Goal: Communication & Community: Share content

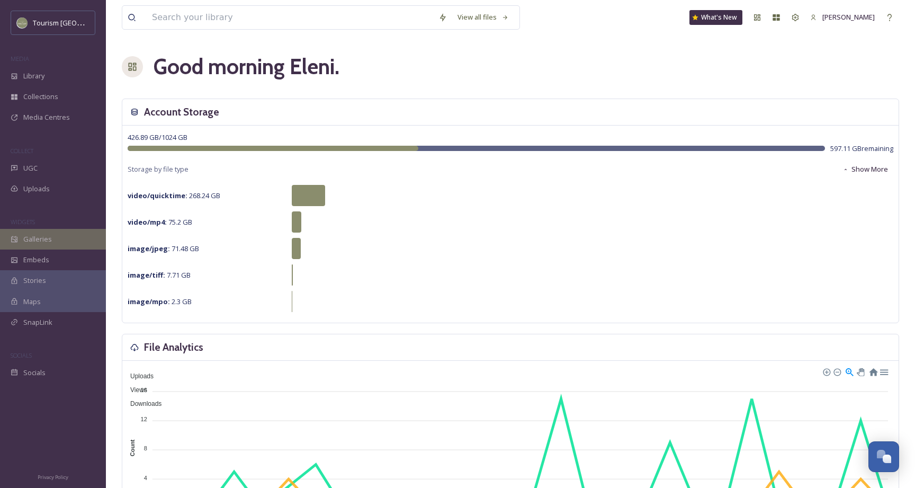
click at [29, 234] on span "Galleries" at bounding box center [37, 239] width 29 height 10
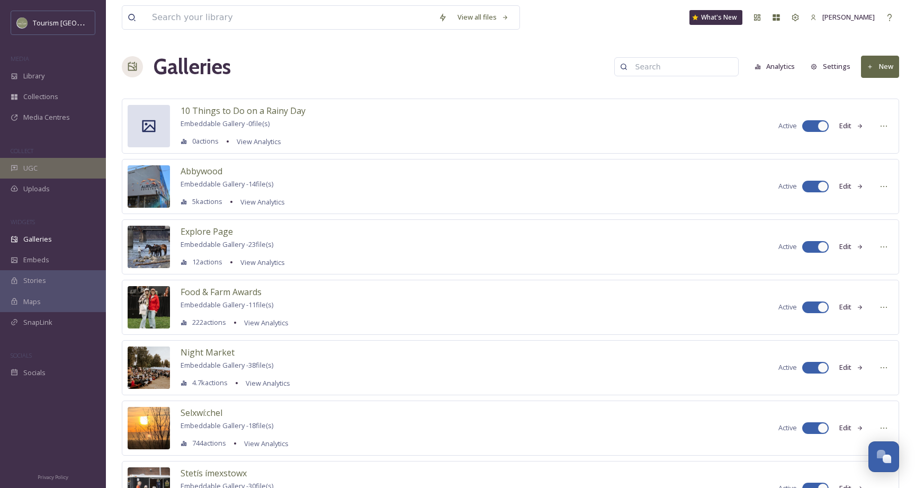
click at [24, 163] on span "UGC" at bounding box center [30, 168] width 14 height 10
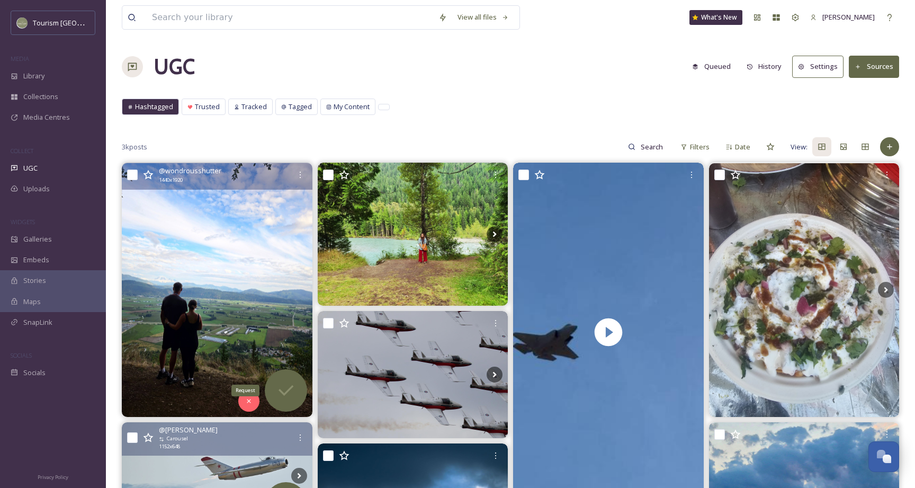
click at [291, 392] on icon at bounding box center [285, 390] width 21 height 21
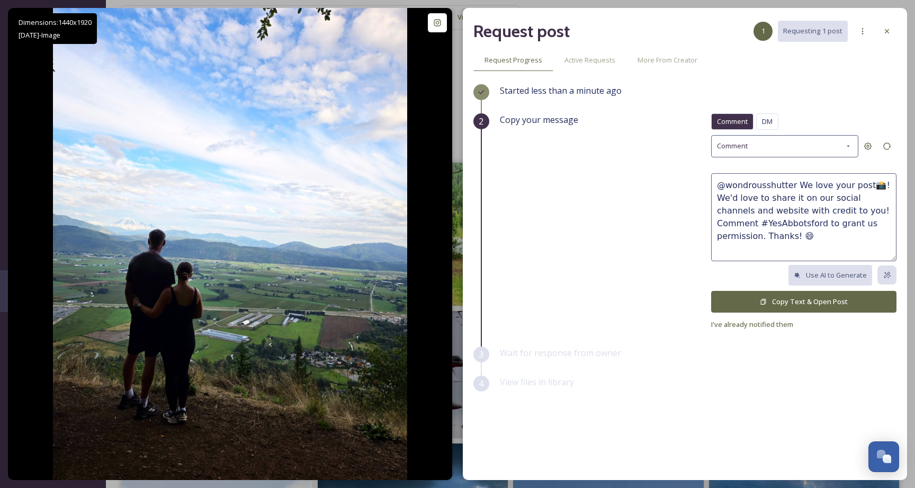
click at [801, 294] on button "Copy Text & Open Post" at bounding box center [803, 302] width 185 height 22
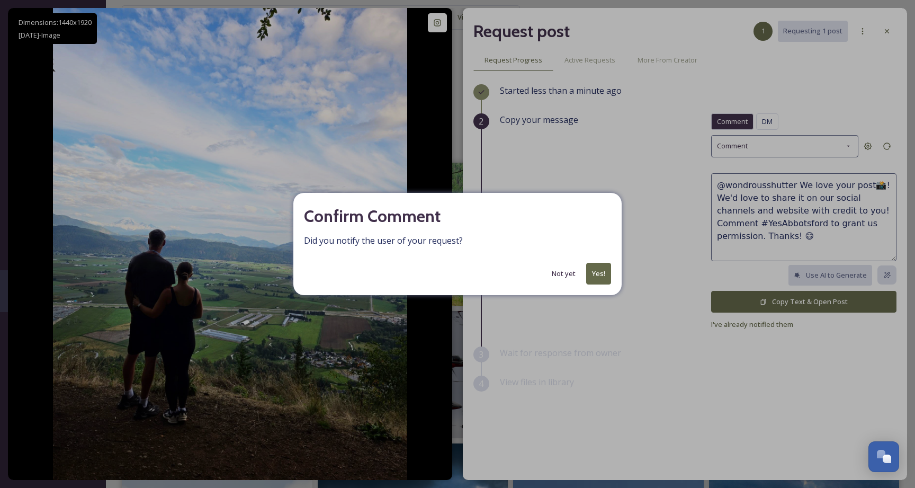
click at [597, 274] on button "Yes!" at bounding box center [598, 274] width 25 height 22
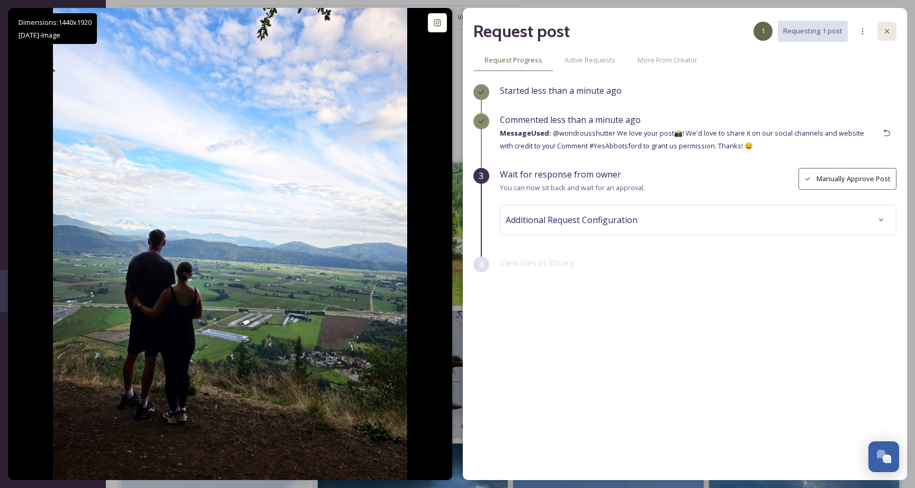
click at [887, 28] on icon at bounding box center [887, 31] width 8 height 8
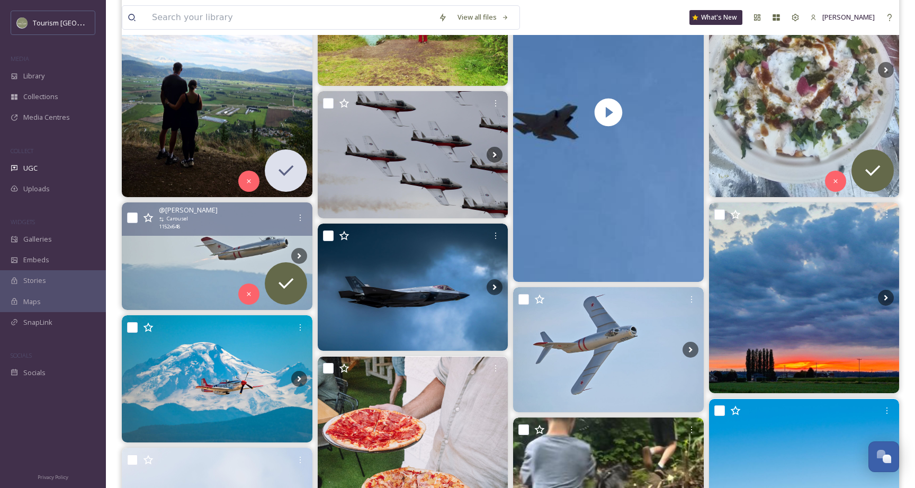
scroll to position [241, 0]
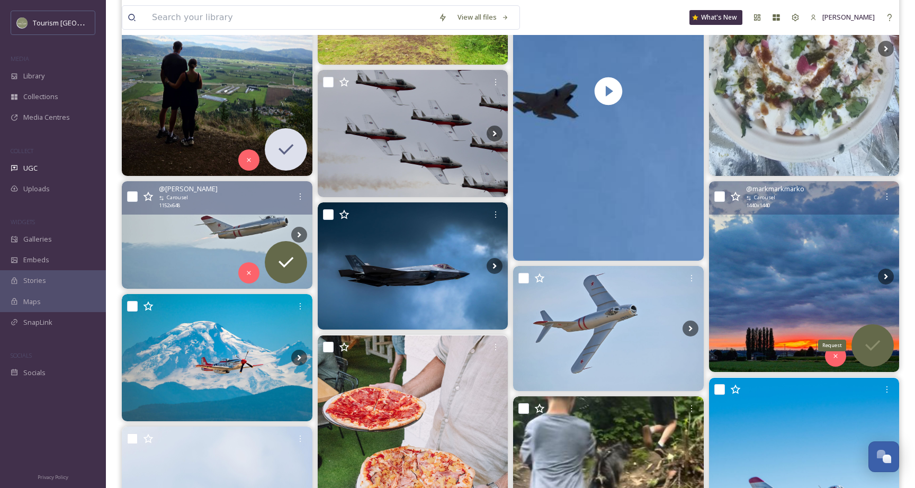
click at [868, 335] on div "Request" at bounding box center [872, 345] width 42 height 42
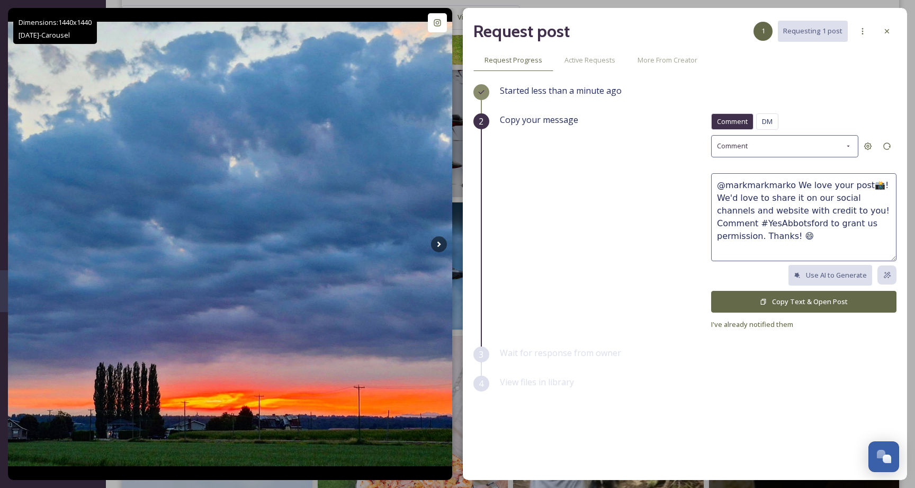
click at [776, 296] on button "Copy Text & Open Post" at bounding box center [803, 302] width 185 height 22
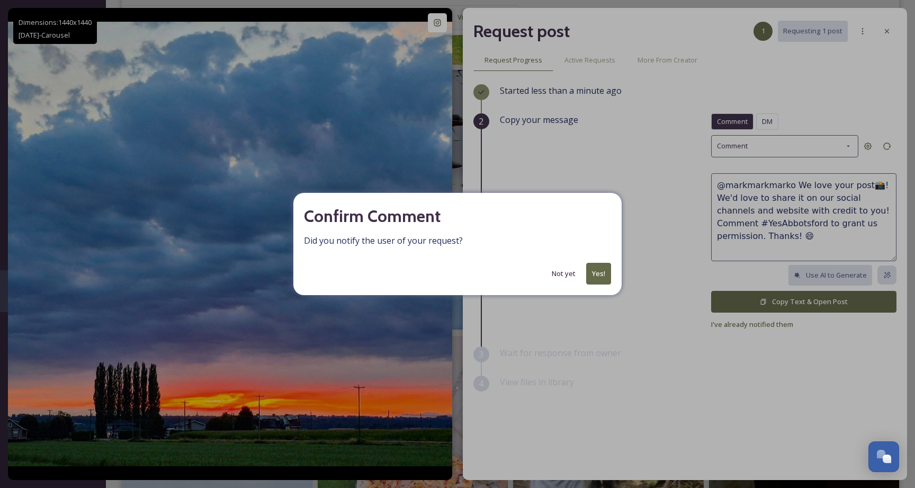
click at [599, 268] on button "Yes!" at bounding box center [598, 274] width 25 height 22
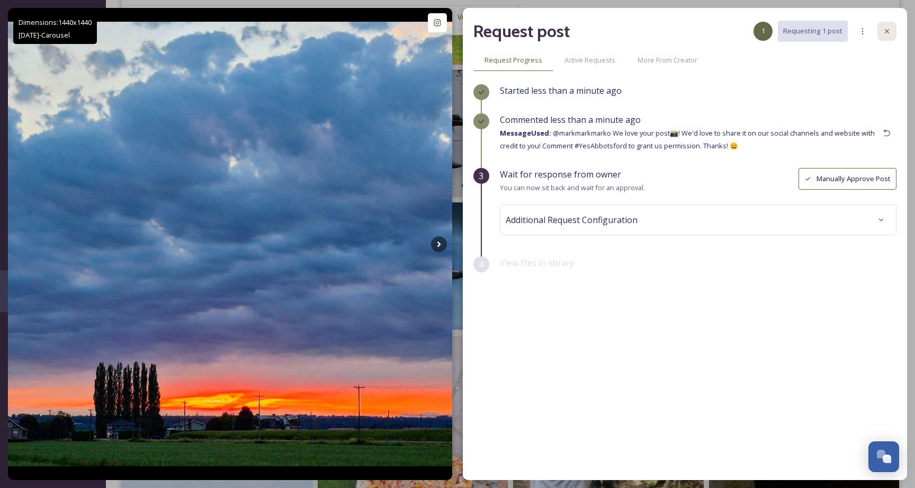
click at [888, 35] on div at bounding box center [886, 31] width 19 height 19
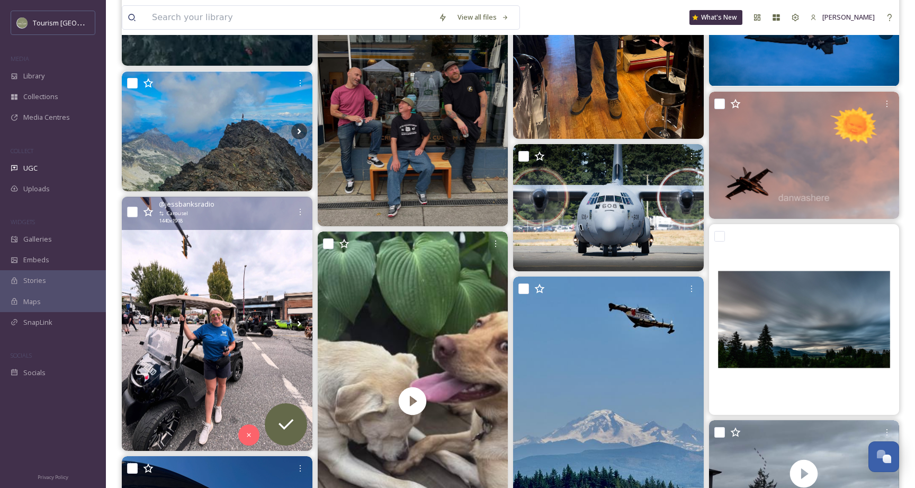
scroll to position [2227, 0]
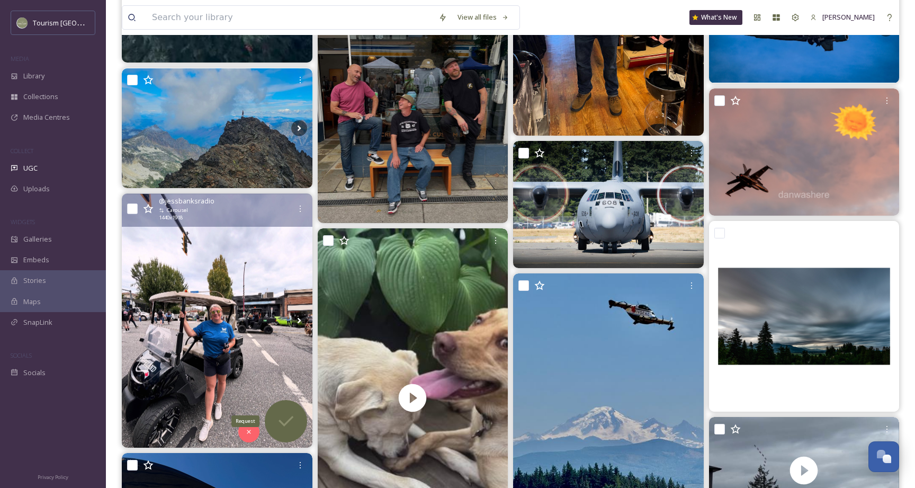
click at [292, 424] on icon at bounding box center [285, 420] width 21 height 21
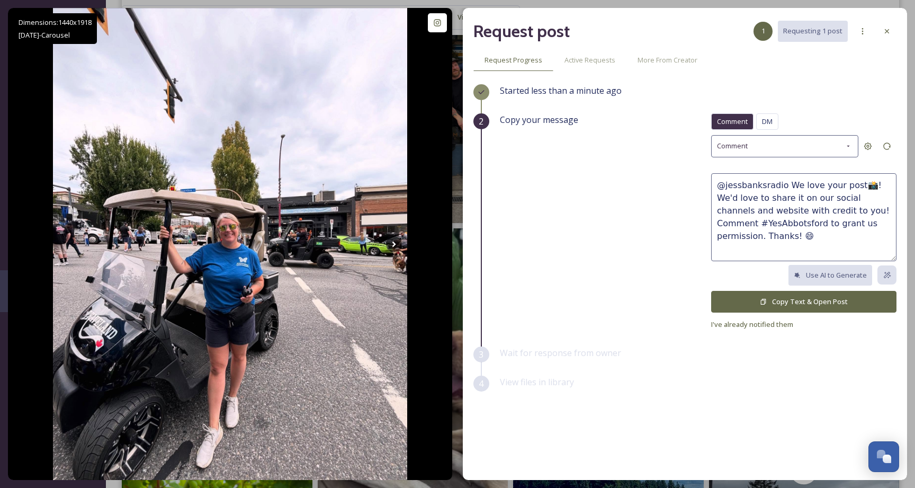
click at [812, 304] on button "Copy Text & Open Post" at bounding box center [803, 302] width 185 height 22
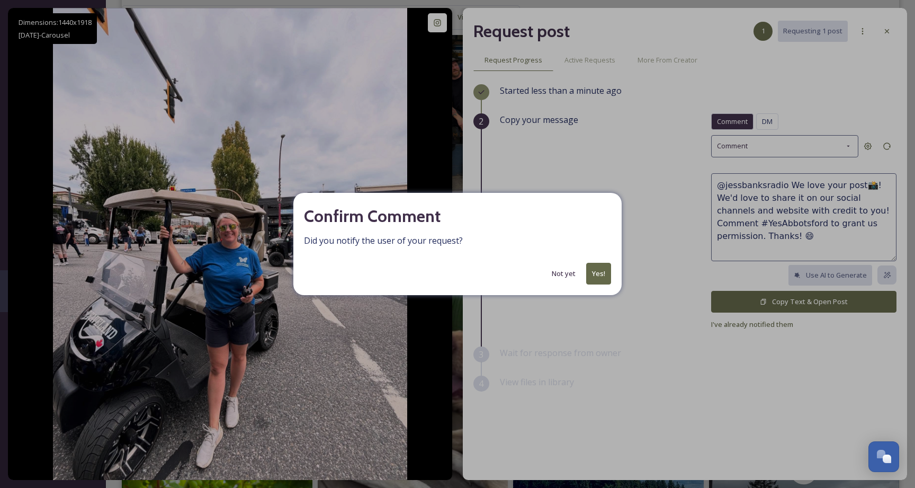
click at [599, 278] on button "Yes!" at bounding box center [598, 274] width 25 height 22
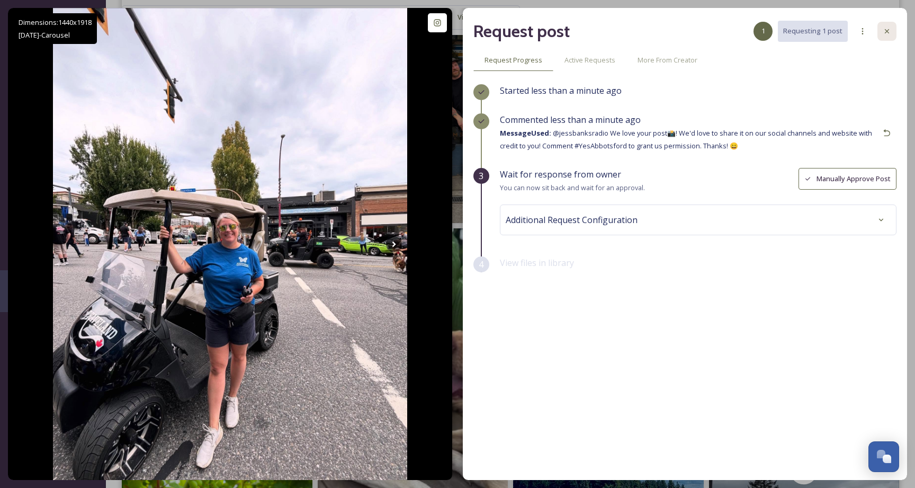
click at [893, 32] on div at bounding box center [886, 31] width 19 height 19
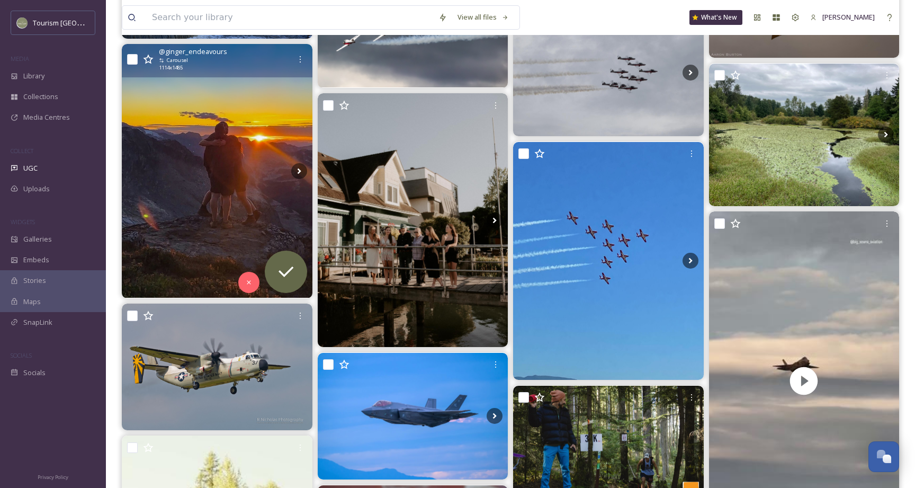
scroll to position [5461, 0]
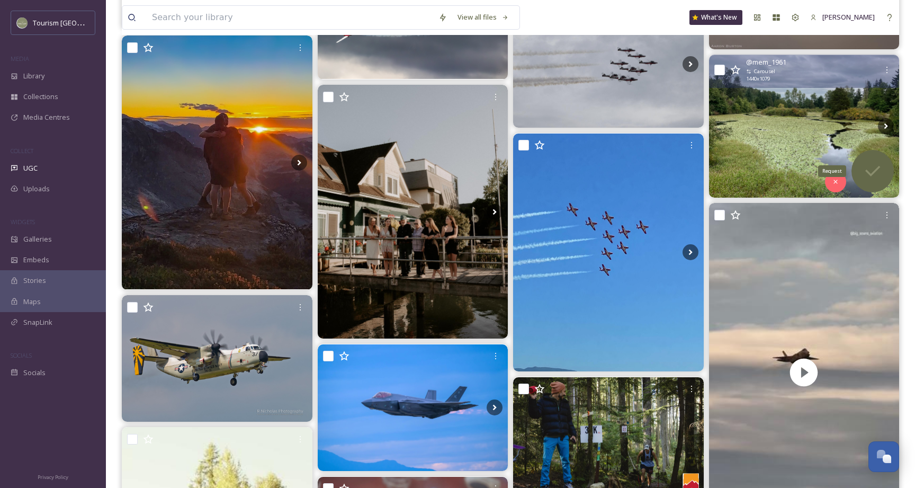
click at [869, 163] on icon at bounding box center [872, 170] width 21 height 21
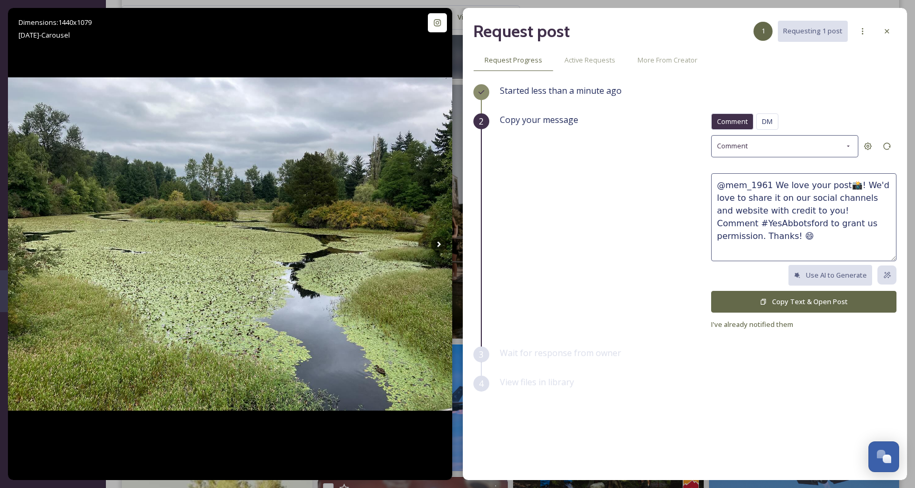
click at [807, 301] on button "Copy Text & Open Post" at bounding box center [803, 302] width 185 height 22
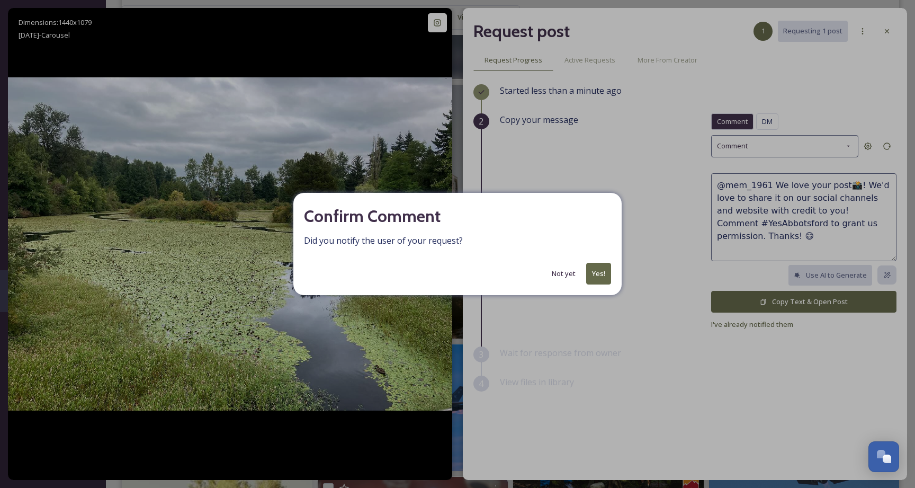
click at [594, 275] on button "Yes!" at bounding box center [598, 274] width 25 height 22
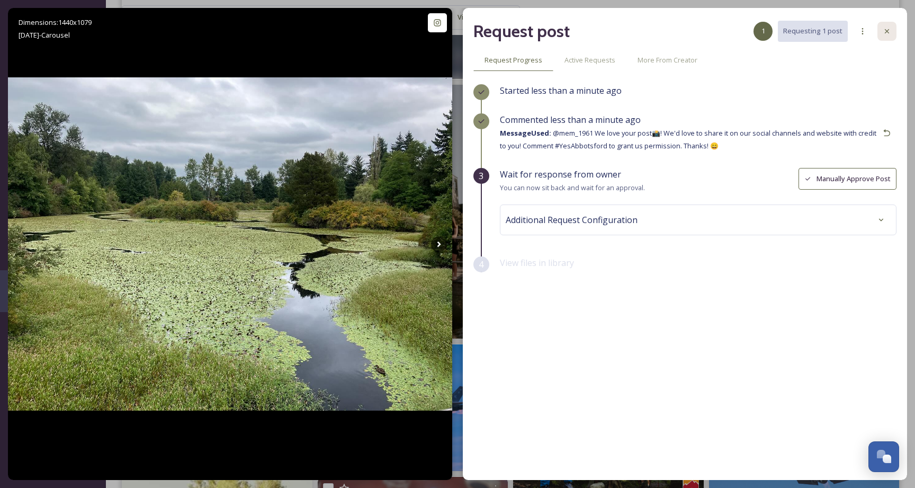
click at [888, 31] on icon at bounding box center [887, 31] width 8 height 8
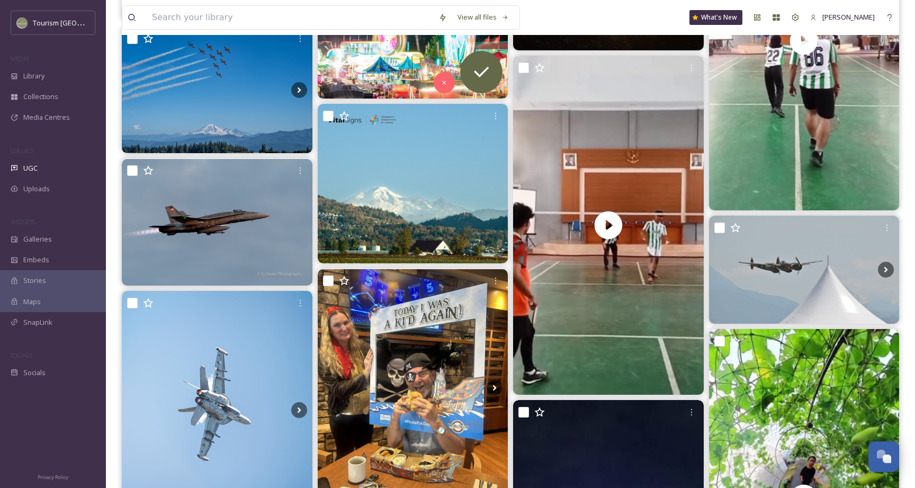
scroll to position [6903, 0]
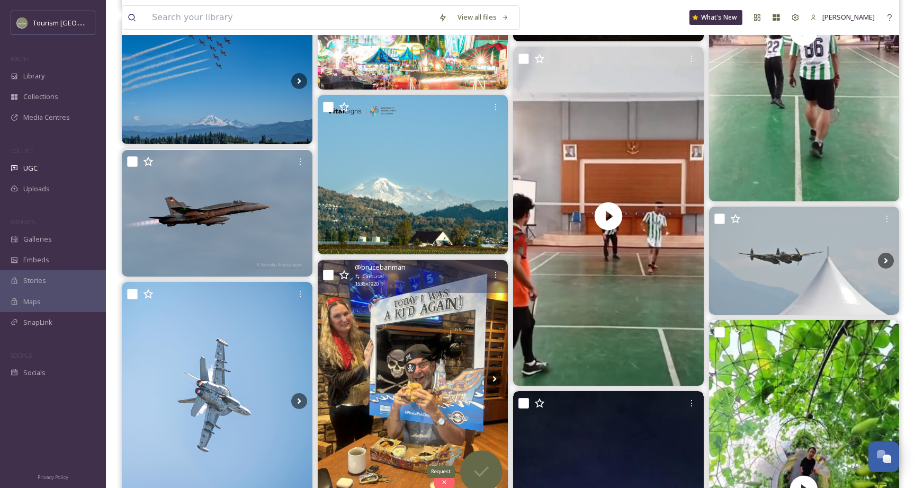
click at [492, 474] on div "Request" at bounding box center [481, 471] width 42 height 42
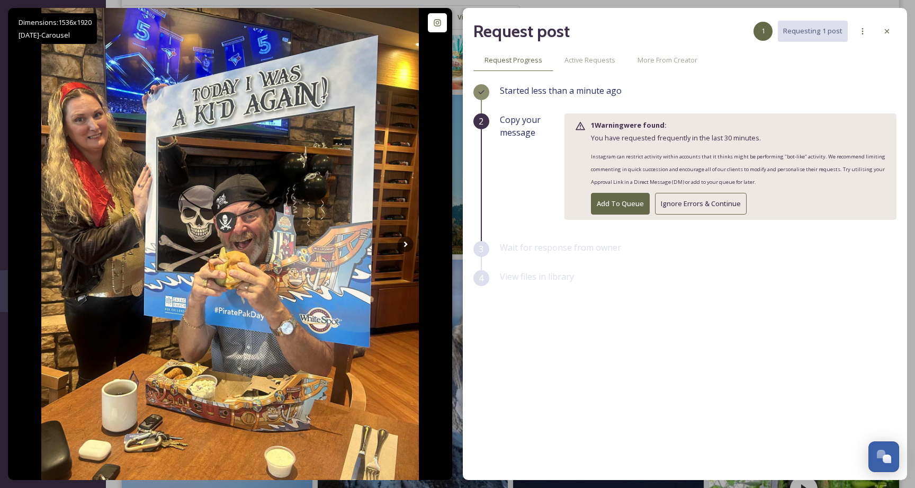
click at [729, 203] on button "Ignore Errors & Continue" at bounding box center [701, 204] width 92 height 22
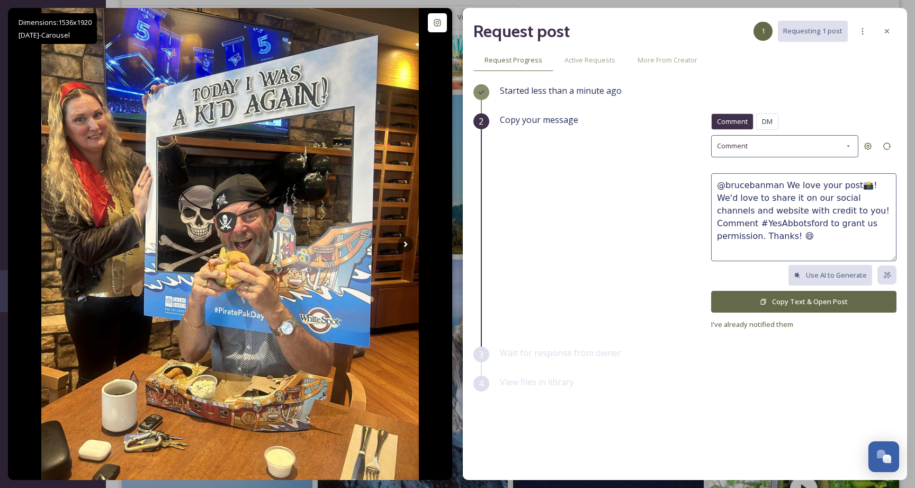
click at [818, 298] on button "Copy Text & Open Post" at bounding box center [803, 302] width 185 height 22
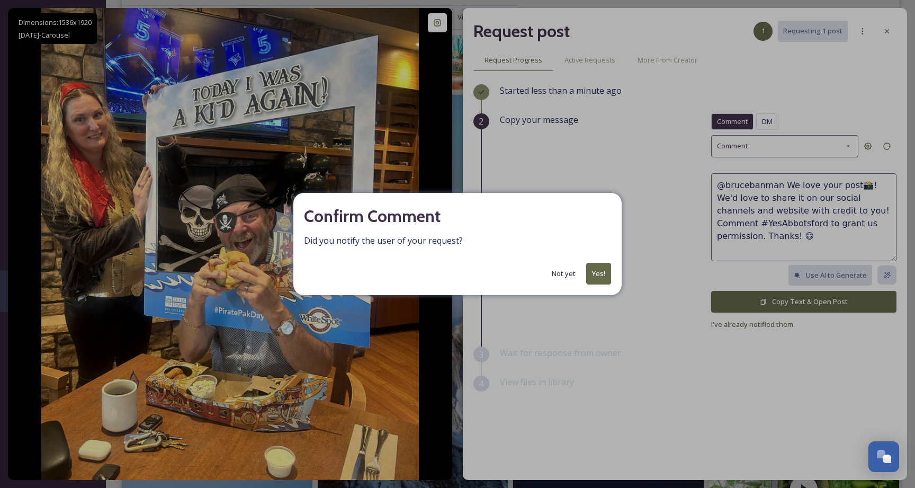
click at [608, 267] on button "Yes!" at bounding box center [598, 274] width 25 height 22
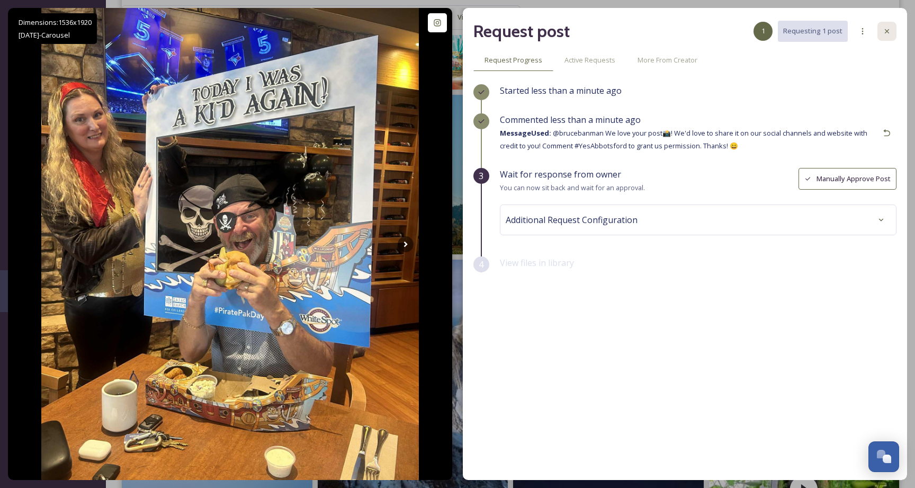
click at [889, 29] on icon at bounding box center [887, 31] width 8 height 8
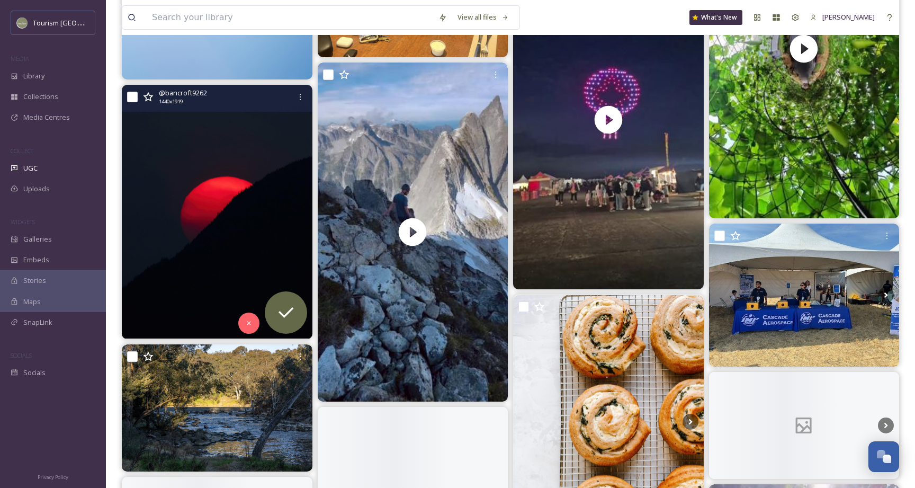
scroll to position [7354, 0]
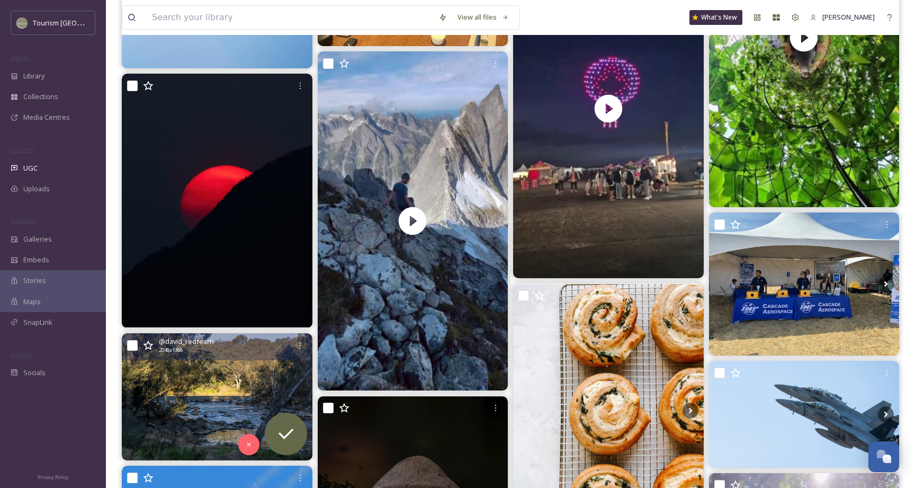
click at [265, 376] on img at bounding box center [217, 396] width 191 height 127
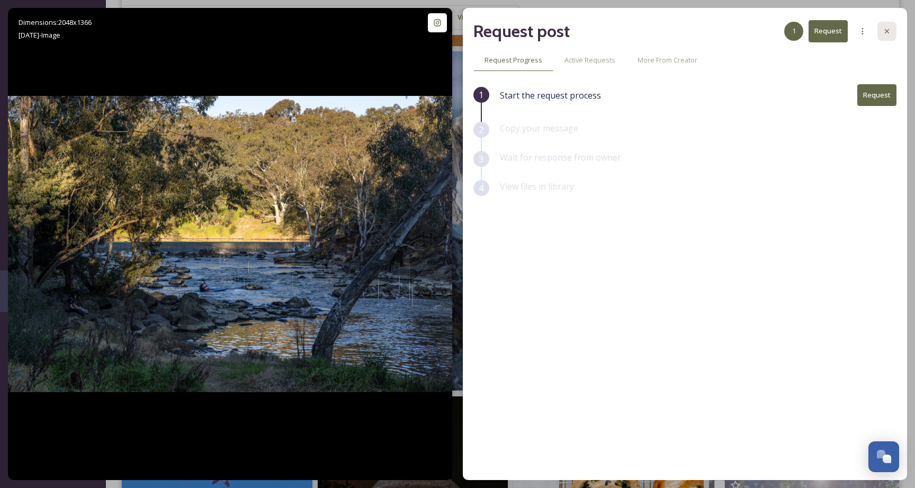
click at [885, 28] on icon at bounding box center [887, 31] width 8 height 8
